Goal: Find specific page/section: Find specific page/section

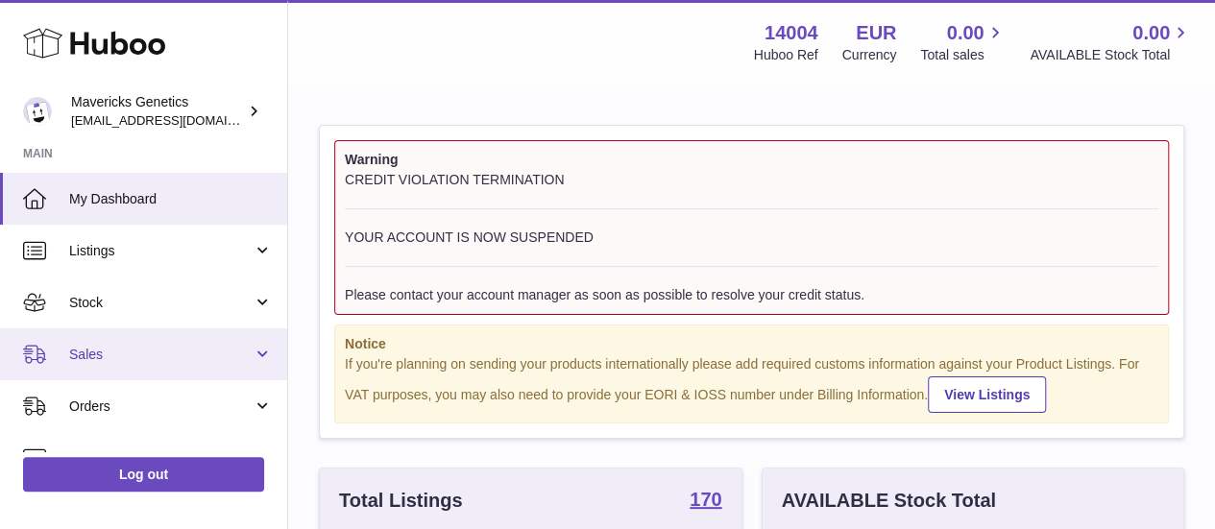
scroll to position [300, 421]
click at [142, 346] on span "Sales" at bounding box center [160, 355] width 183 height 18
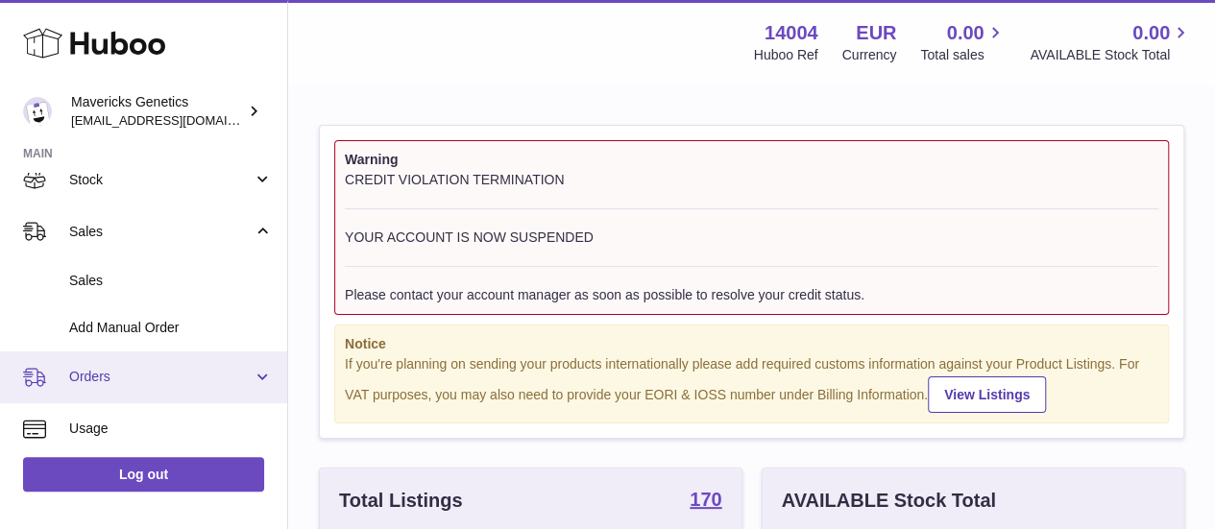
scroll to position [192, 0]
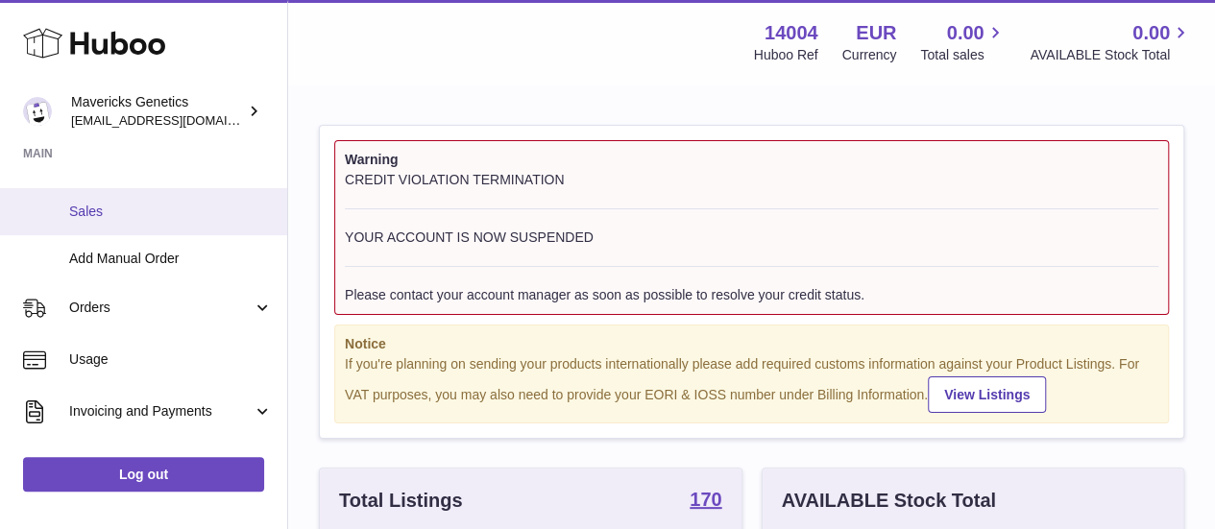
click at [124, 218] on span "Sales" at bounding box center [171, 212] width 204 height 18
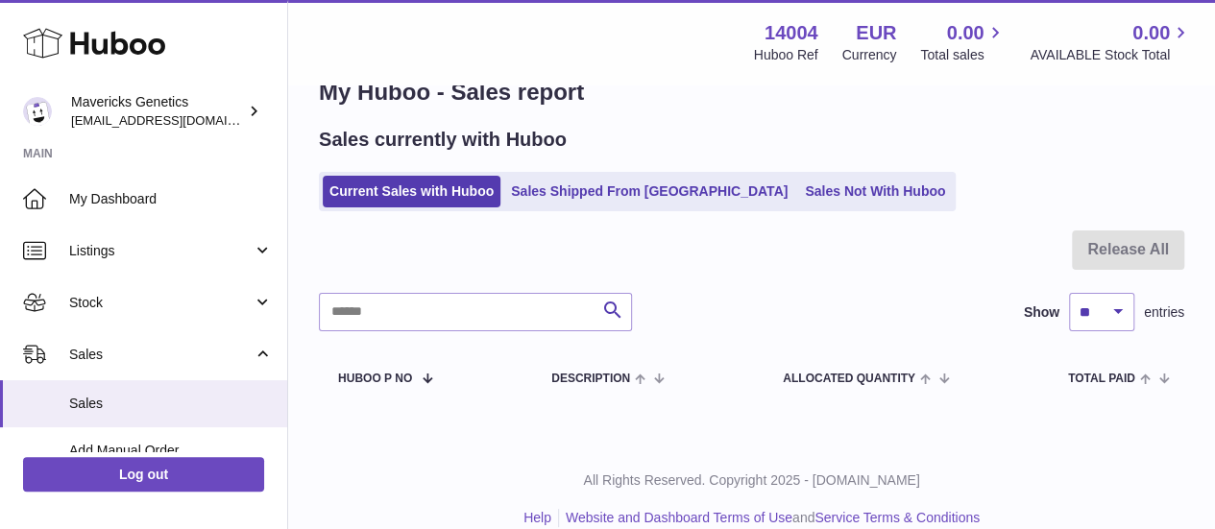
scroll to position [74, 0]
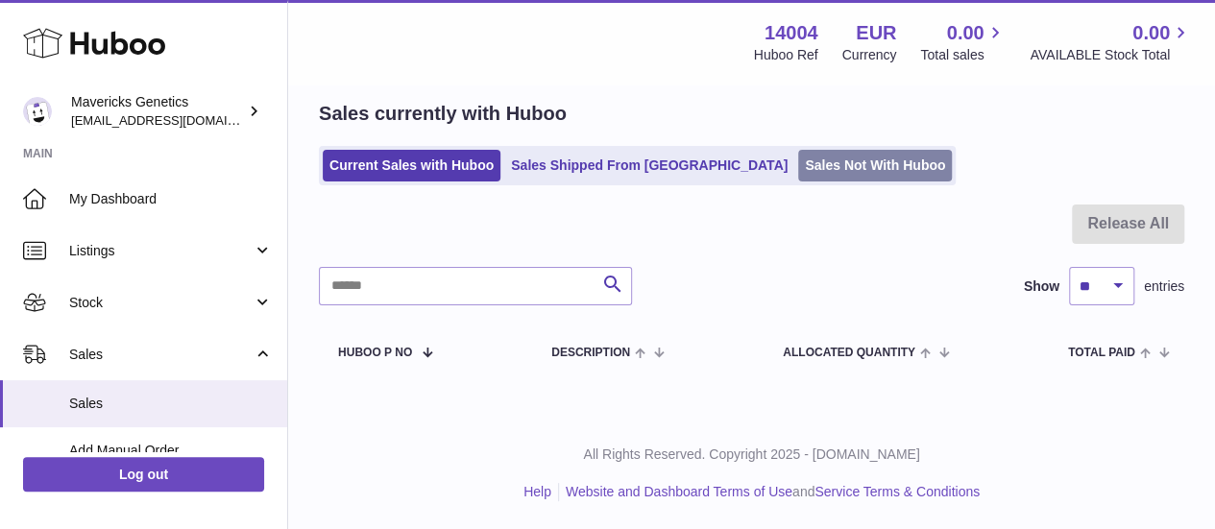
click at [798, 168] on link "Sales Not With Huboo" at bounding box center [875, 166] width 154 height 32
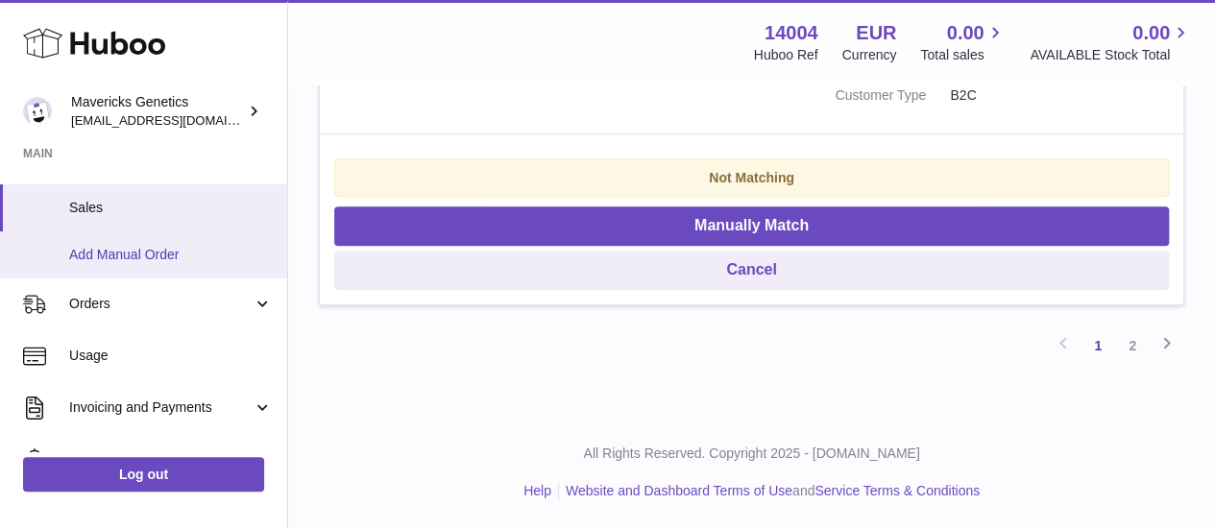
scroll to position [288, 0]
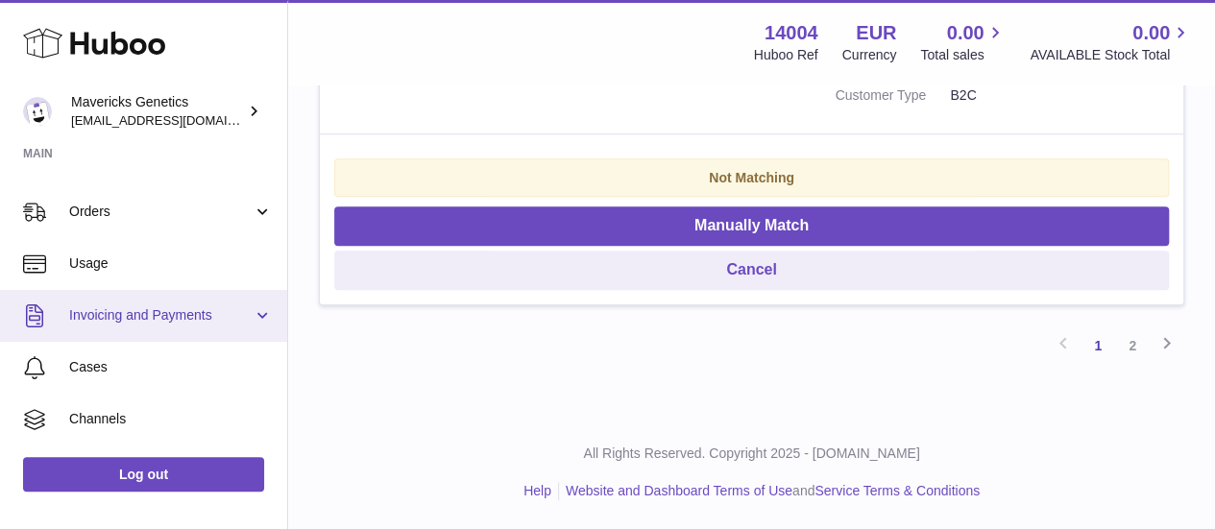
click at [152, 304] on link "Invoicing and Payments" at bounding box center [143, 316] width 287 height 52
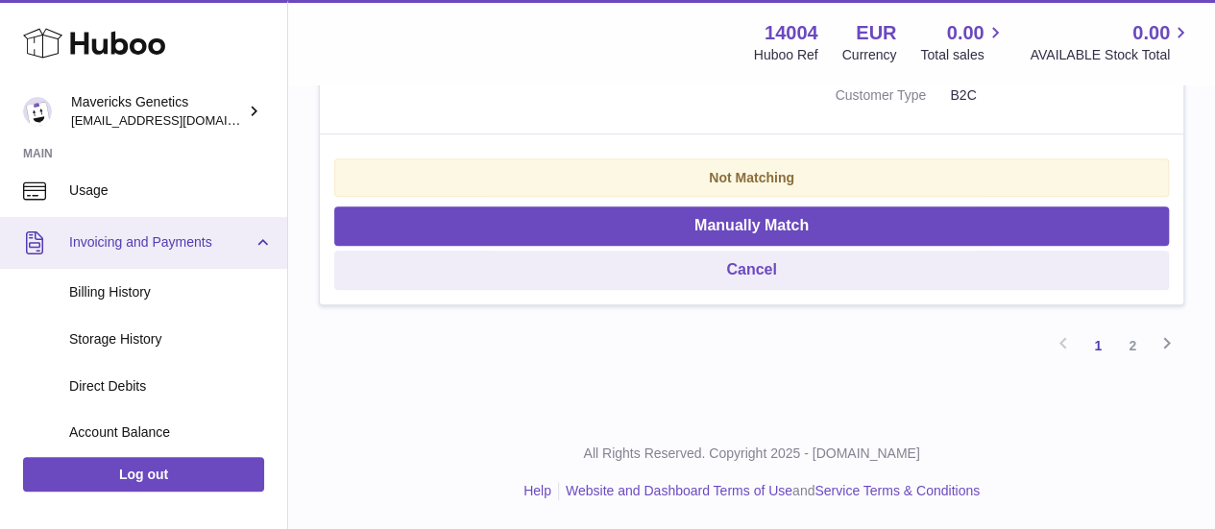
scroll to position [384, 0]
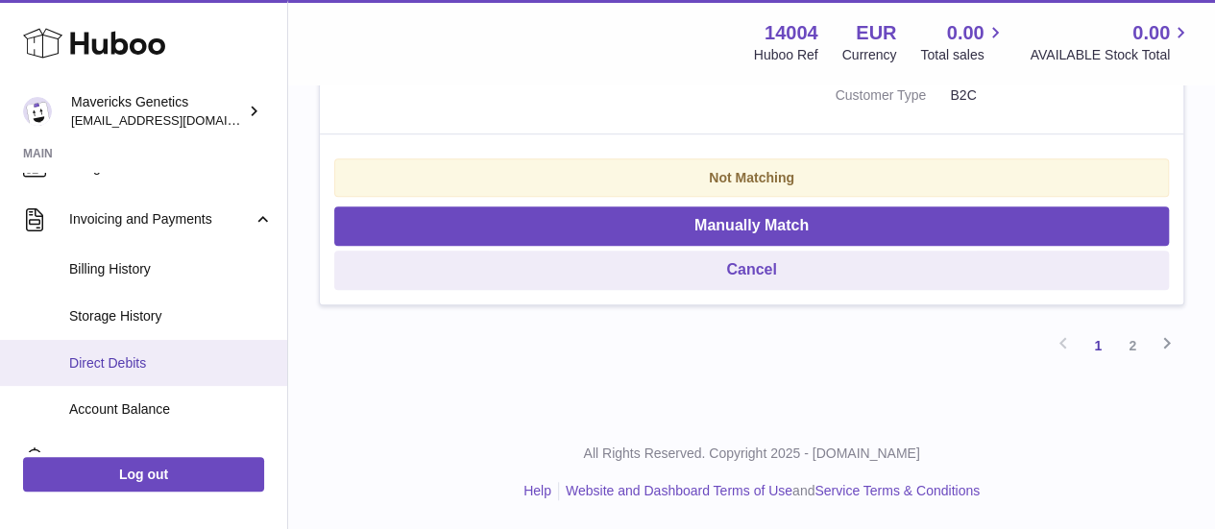
click at [155, 346] on link "Direct Debits" at bounding box center [143, 363] width 287 height 47
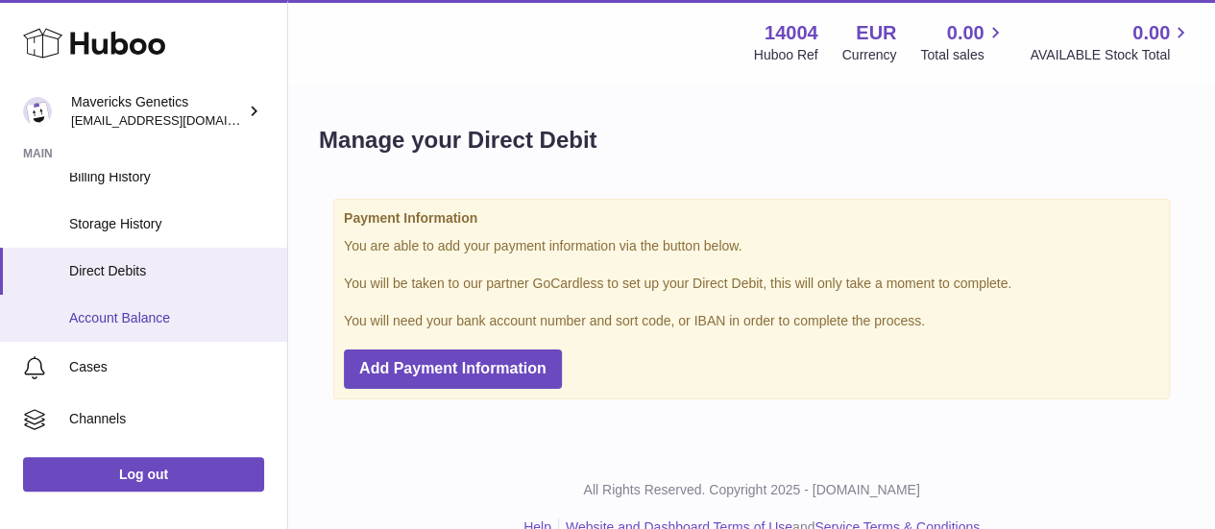
scroll to position [286, 0]
